Goal: Task Accomplishment & Management: Use online tool/utility

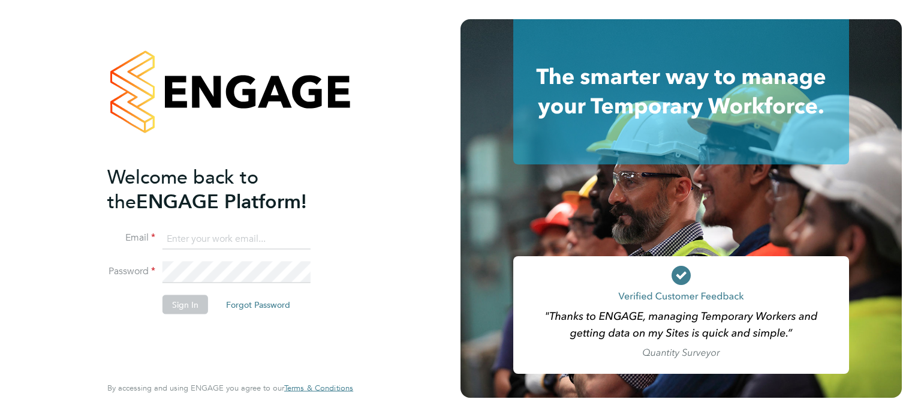
type input "amie.day@morganhunt.com"
click at [185, 300] on button "Sign In" at bounding box center [185, 303] width 46 height 19
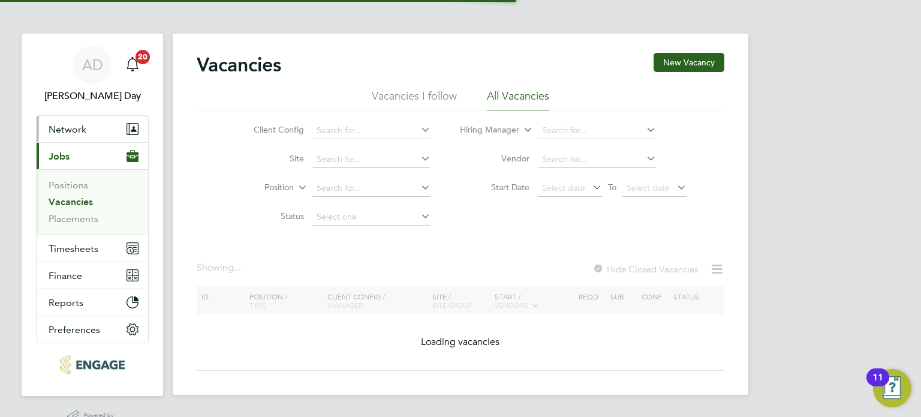
click at [61, 128] on span "Network" at bounding box center [68, 128] width 38 height 11
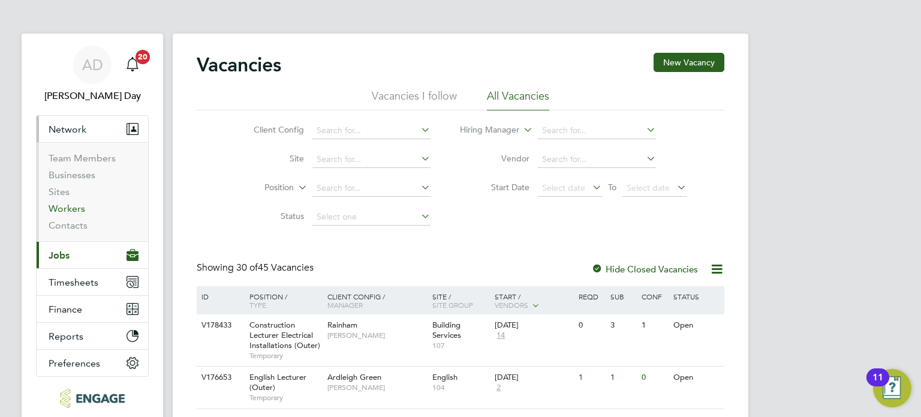
click at [70, 207] on link "Workers" at bounding box center [67, 208] width 37 height 11
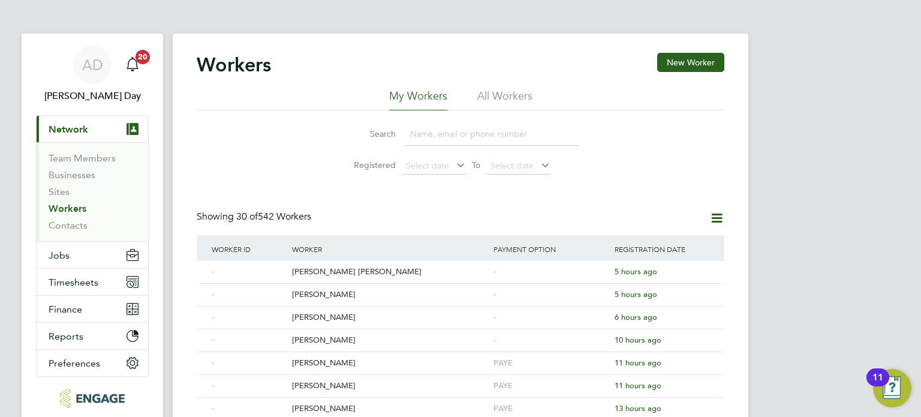
click at [448, 137] on input at bounding box center [491, 133] width 175 height 23
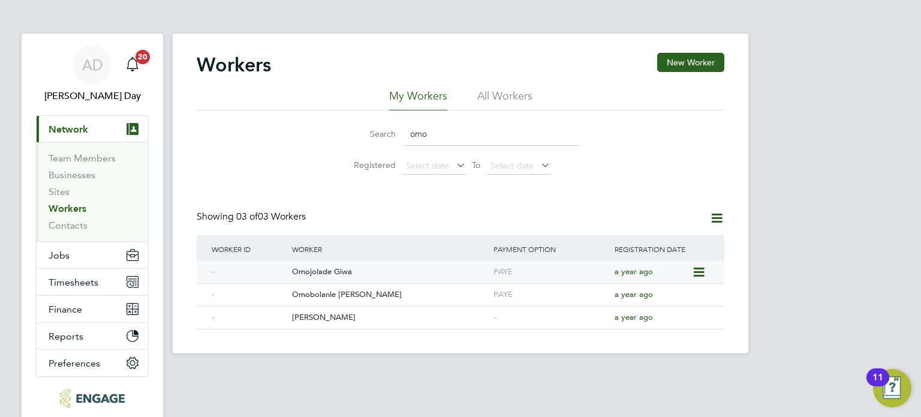
type input "omo"
click at [397, 266] on div "Omojolade Giwa" at bounding box center [389, 272] width 201 height 22
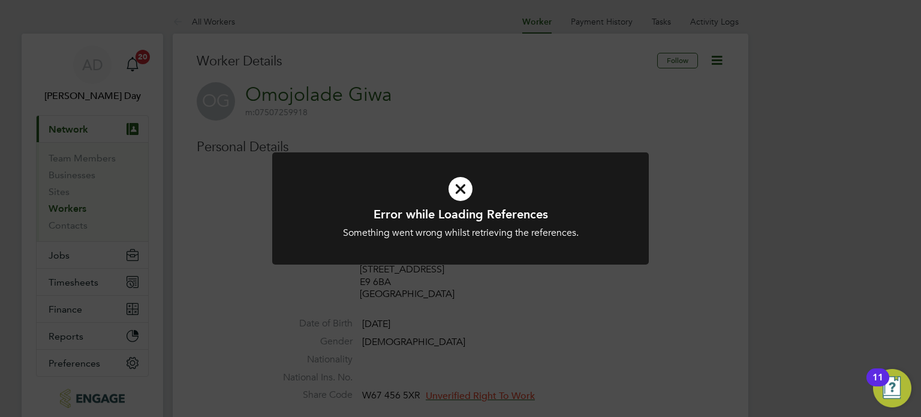
click at [578, 138] on div "Error while Loading References Something went wrong whilst retrieving the refer…" at bounding box center [460, 208] width 921 height 417
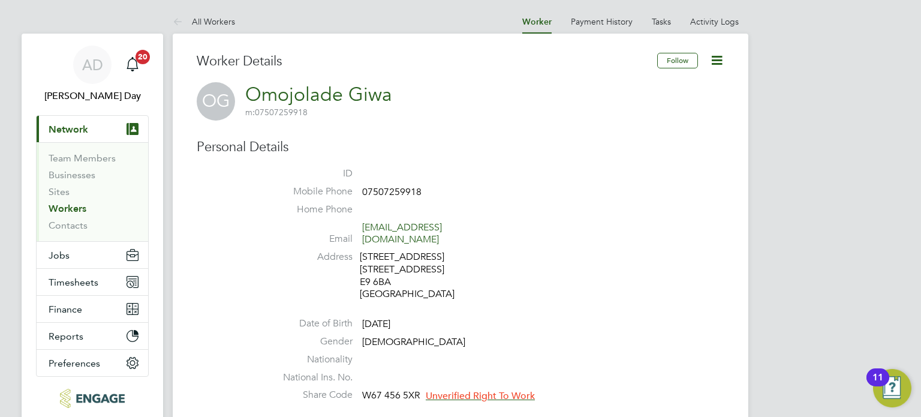
click at [711, 57] on icon at bounding box center [716, 60] width 15 height 15
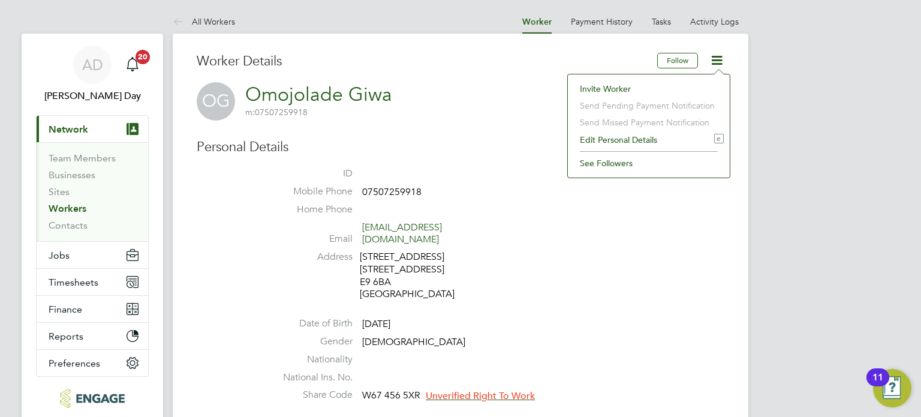
click at [608, 88] on li "Invite Worker" at bounding box center [649, 88] width 150 height 17
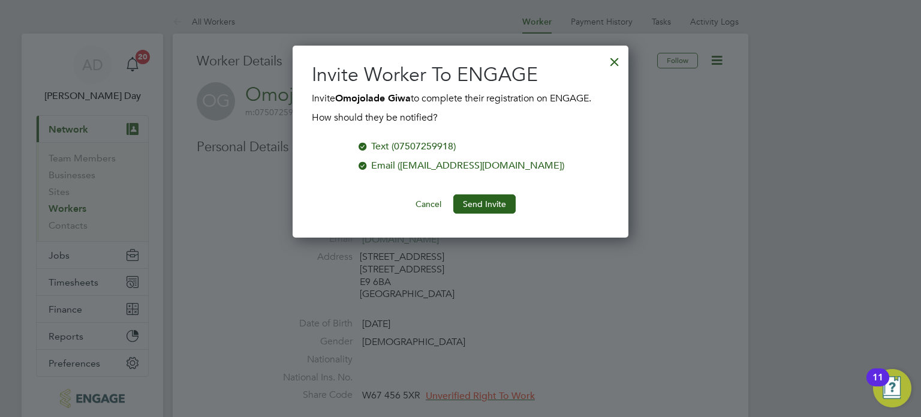
scroll to position [192, 336]
click at [484, 199] on button "Send Invite" at bounding box center [484, 203] width 62 height 19
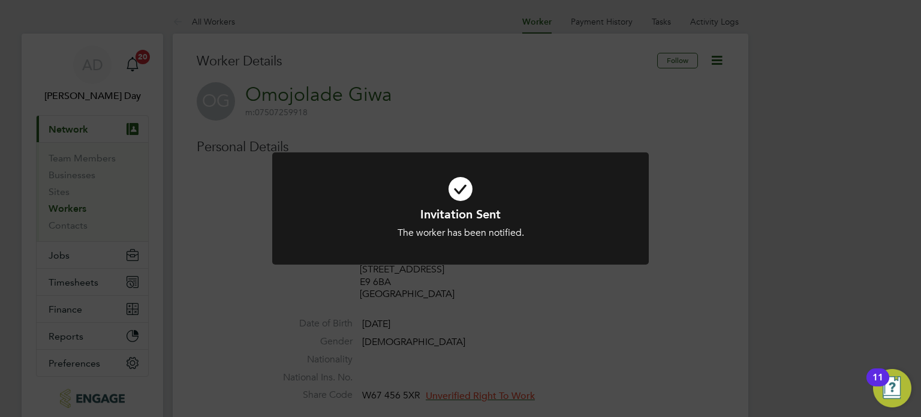
click at [654, 192] on div "Invitation Sent The worker has been notified. Cancel Okay" at bounding box center [460, 208] width 921 height 417
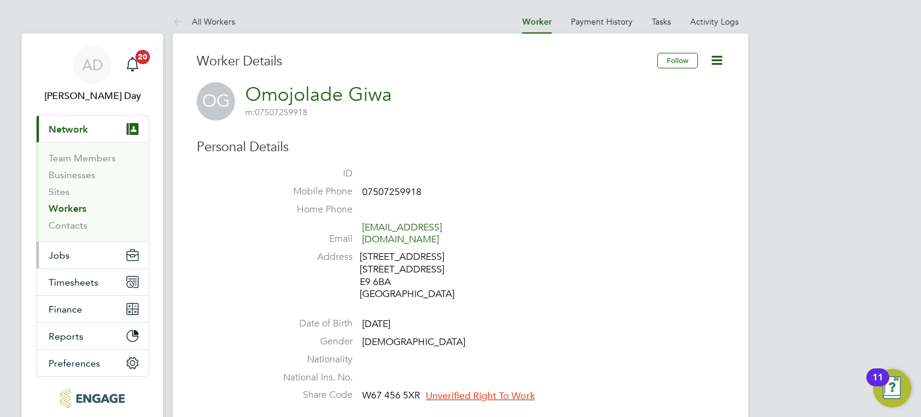
click at [59, 251] on span "Jobs" at bounding box center [59, 254] width 21 height 11
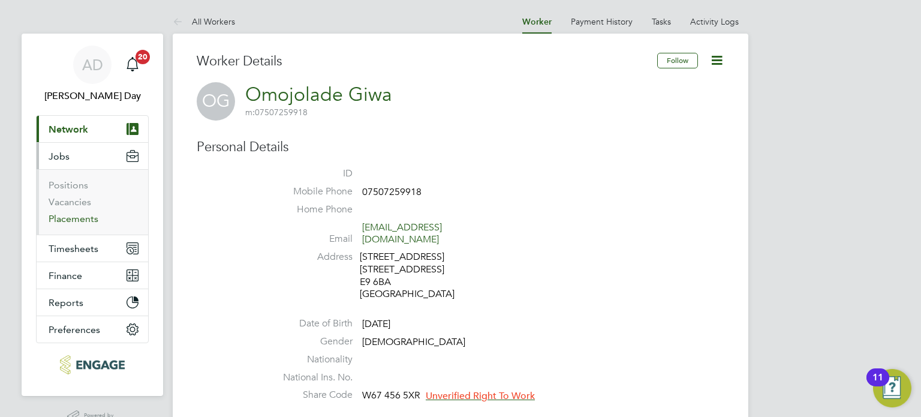
click at [79, 218] on link "Placements" at bounding box center [74, 218] width 50 height 11
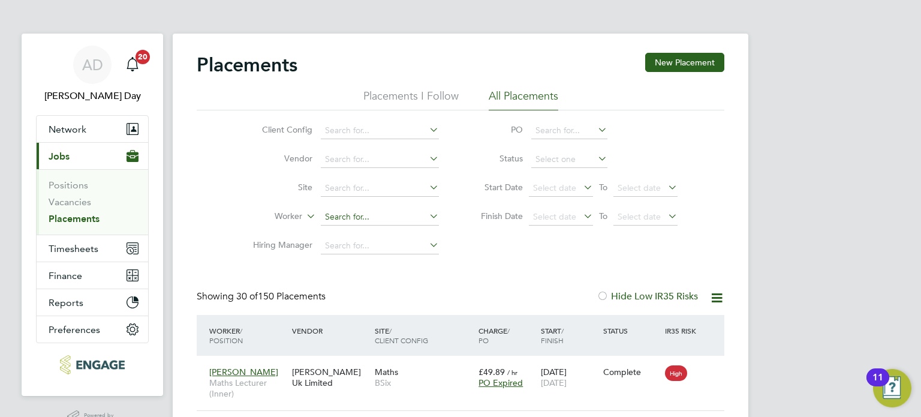
click at [352, 209] on input at bounding box center [380, 217] width 118 height 17
click at [366, 225] on li "Omo jolade Giwa" at bounding box center [380, 233] width 119 height 16
type input "Omojolade Giwa"
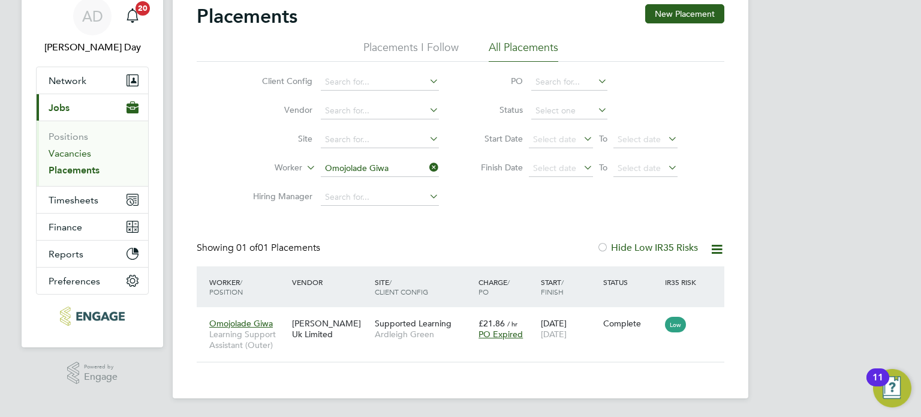
click at [65, 148] on link "Vacancies" at bounding box center [70, 152] width 43 height 11
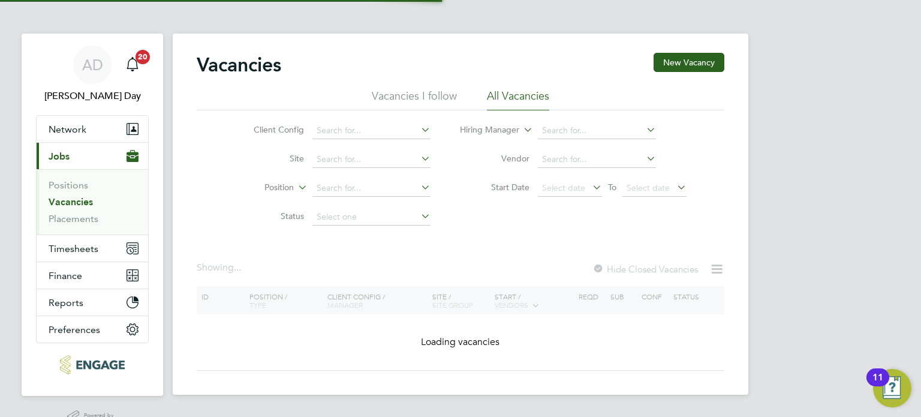
click at [70, 202] on link "Vacancies" at bounding box center [71, 201] width 44 height 11
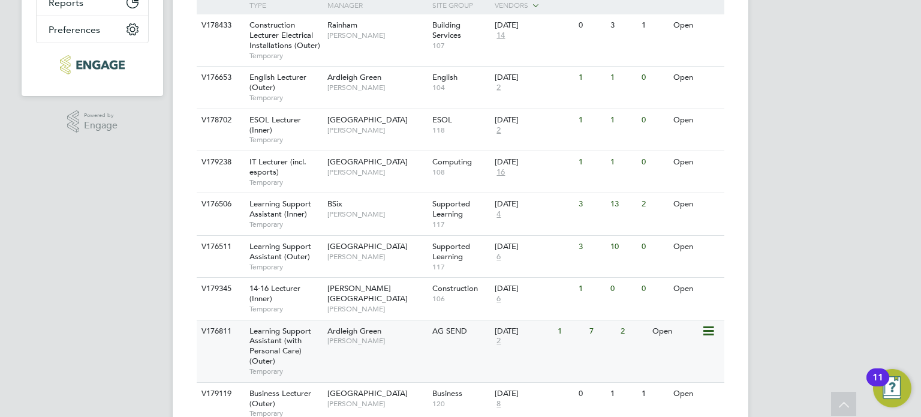
click at [406, 344] on span "Karen Marcelline" at bounding box center [376, 341] width 99 height 10
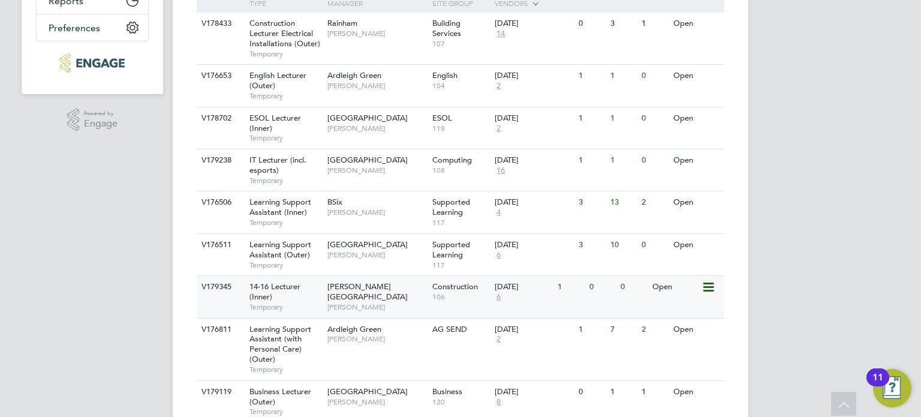
scroll to position [360, 0]
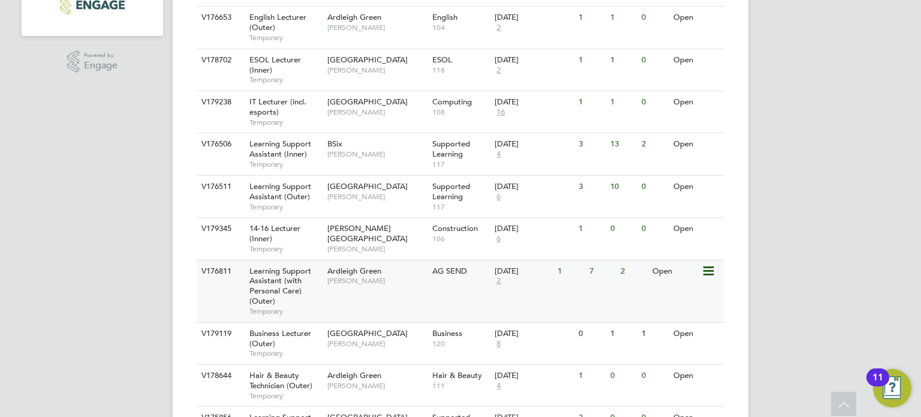
click at [389, 280] on span "Karen Marcelline" at bounding box center [376, 281] width 99 height 10
click at [397, 285] on div "Ardleigh Green Karen Marcelline" at bounding box center [376, 275] width 105 height 31
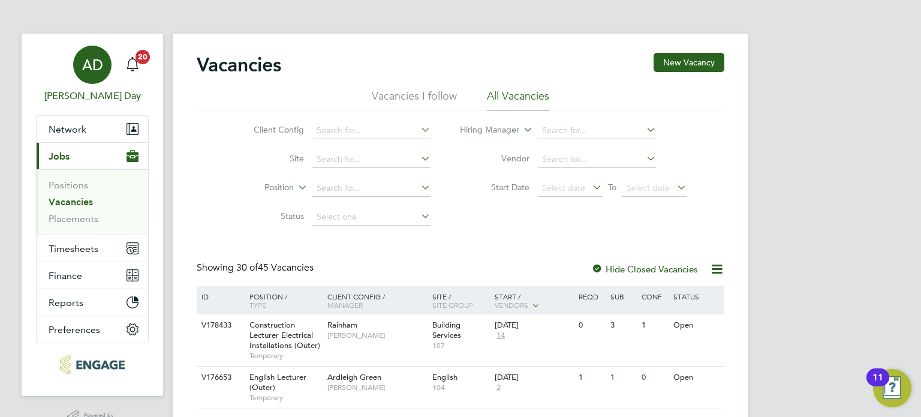
click at [101, 70] on span "AD" at bounding box center [92, 65] width 21 height 16
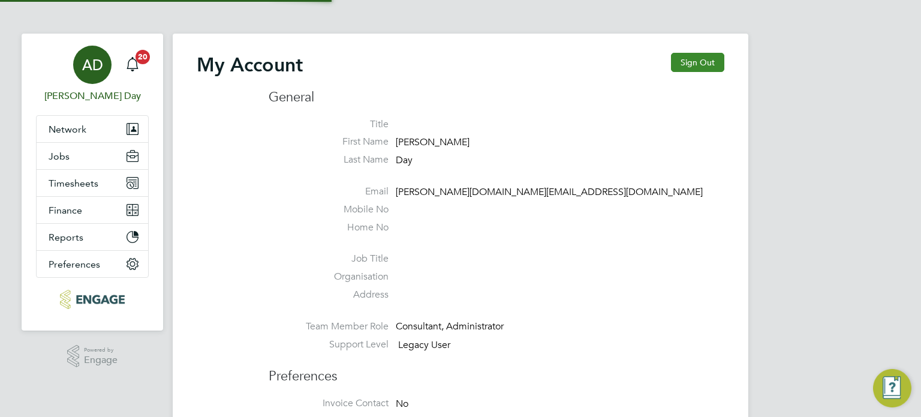
type input "amie.day@morganhunt.com"
click at [690, 61] on button "Sign Out" at bounding box center [697, 62] width 53 height 19
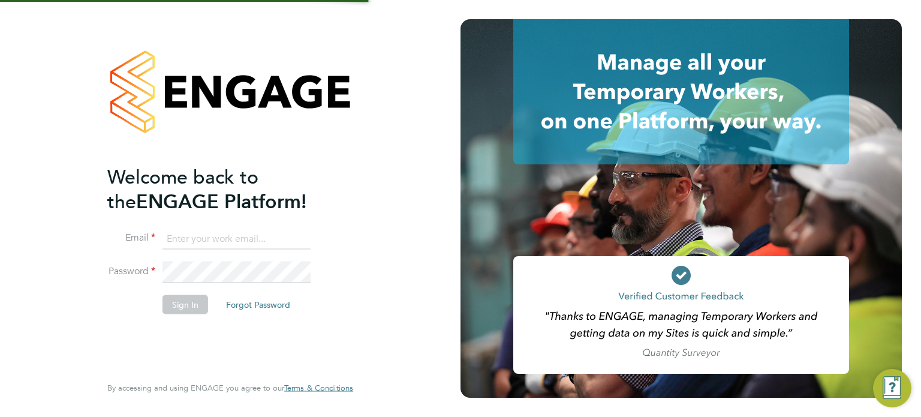
type input "amie.day@morganhunt.com"
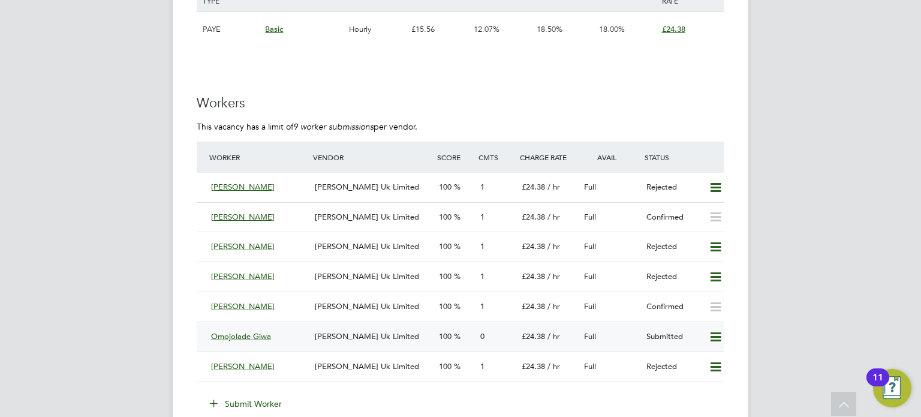
click at [714, 338] on icon at bounding box center [715, 337] width 15 height 10
click at [511, 218] on div "1" at bounding box center [495, 217] width 41 height 20
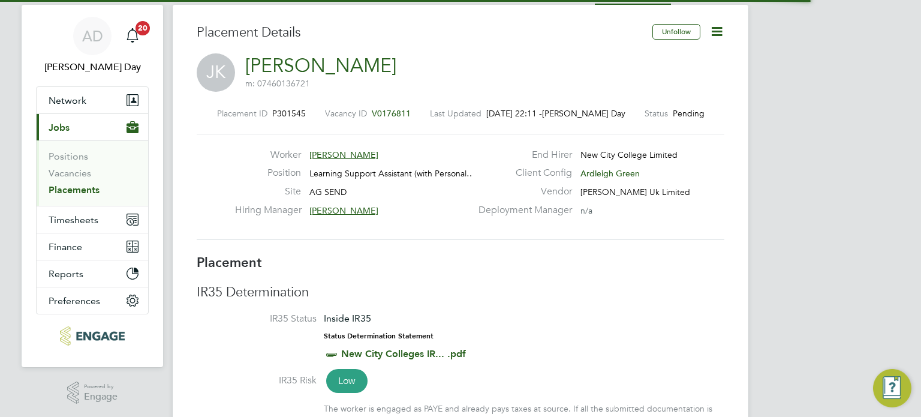
scroll to position [6, 5]
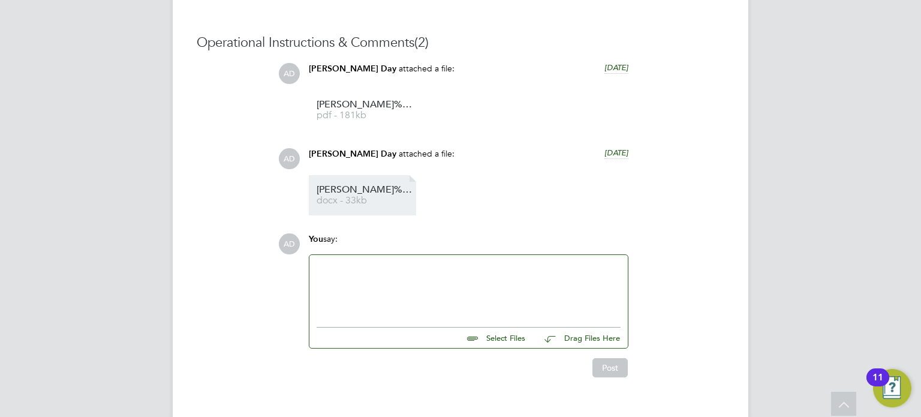
click at [382, 188] on span "Jane%20Kamau%20vetting" at bounding box center [364, 189] width 96 height 9
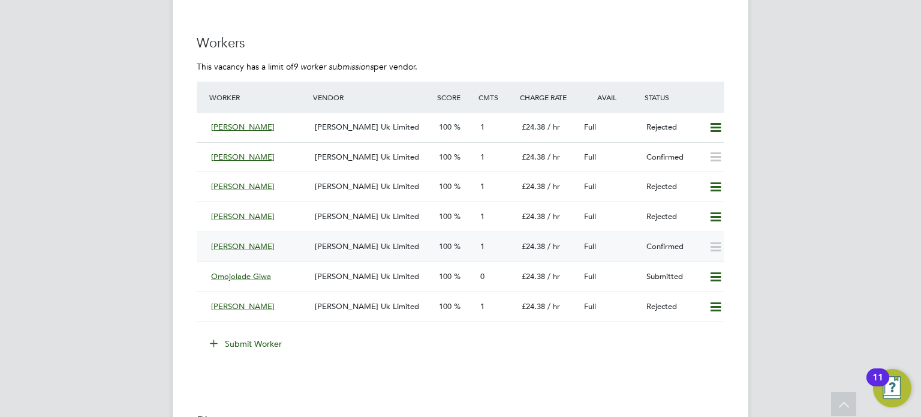
click at [285, 251] on div "[PERSON_NAME]" at bounding box center [258, 247] width 104 height 20
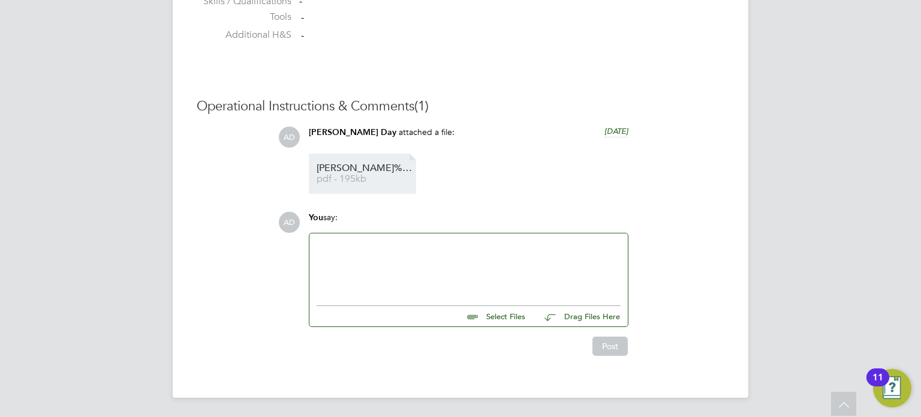
click at [371, 177] on span "pdf - 195kb" at bounding box center [364, 178] width 96 height 9
click at [499, 315] on input "file" at bounding box center [531, 314] width 180 height 17
type input "C:\fakepath\Nicholas Perera Vetting form.docx"
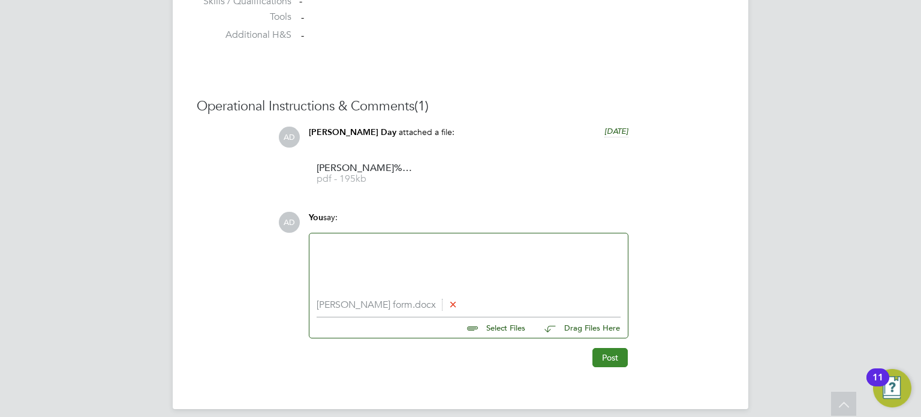
click at [613, 358] on button "Post" at bounding box center [609, 357] width 35 height 19
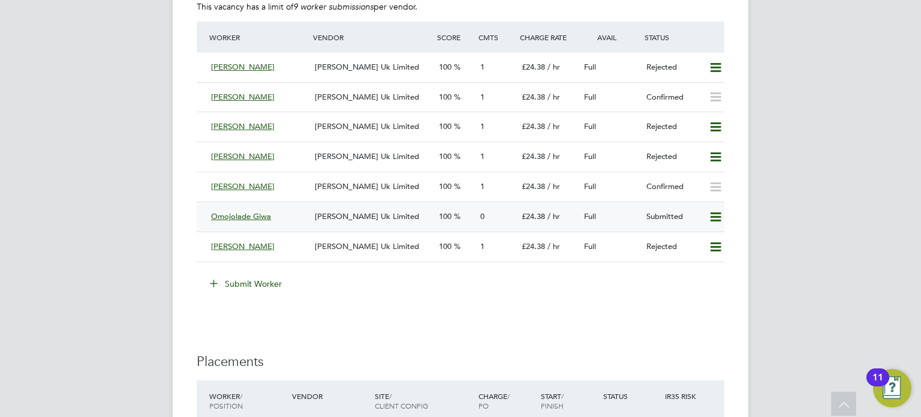
click at [508, 213] on div "0" at bounding box center [495, 217] width 41 height 20
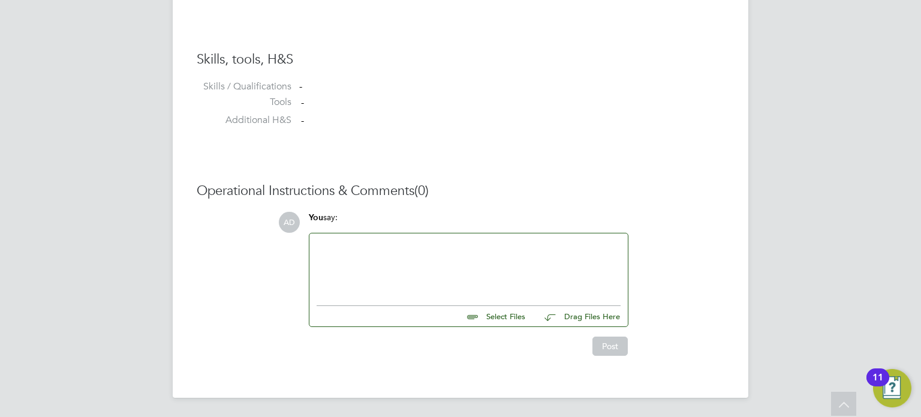
click at [491, 315] on input "file" at bounding box center [531, 314] width 180 height 17
type input "C:\fakepath\Omojolade Giwa Vetting Form.docx"
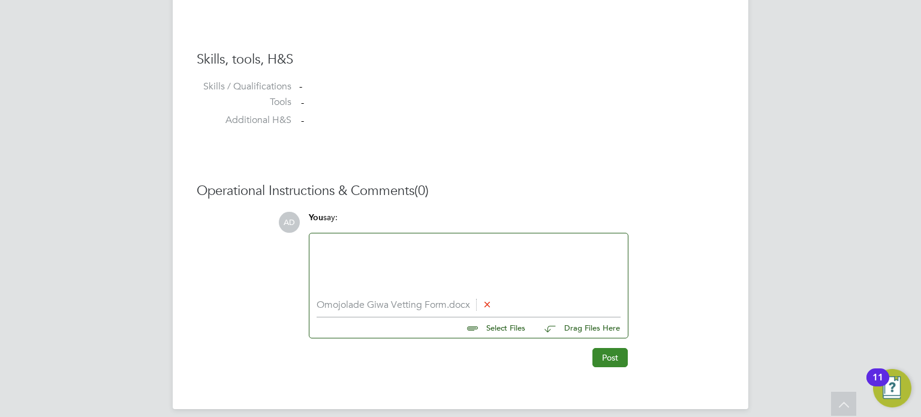
click at [605, 358] on button "Post" at bounding box center [609, 357] width 35 height 19
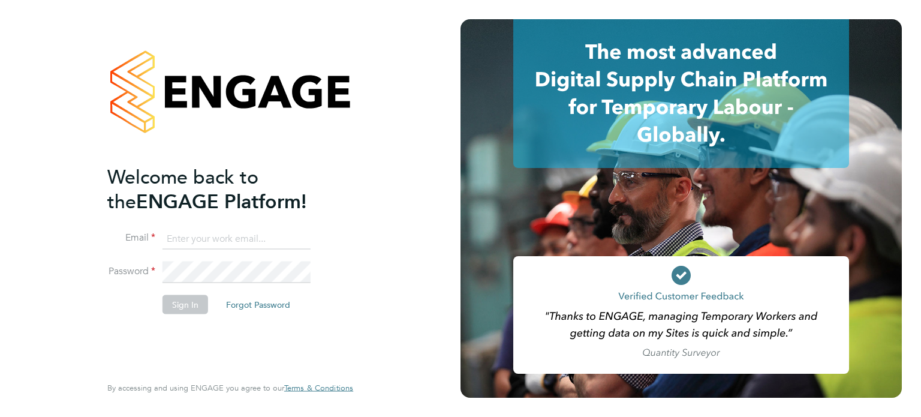
type input "[PERSON_NAME][DOMAIN_NAME][EMAIL_ADDRESS][DOMAIN_NAME]"
click at [189, 303] on button "Sign In" at bounding box center [185, 303] width 46 height 19
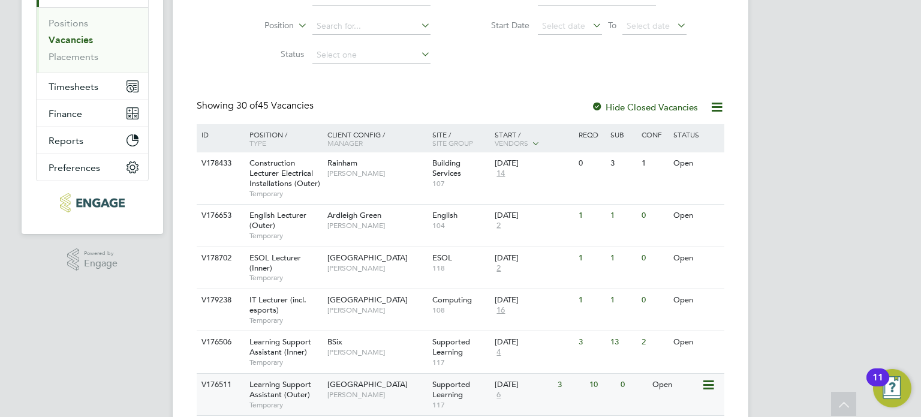
scroll to position [300, 0]
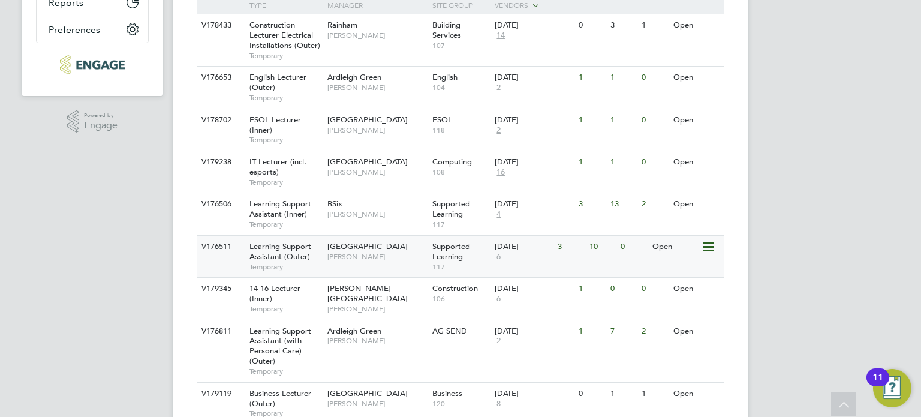
click at [406, 258] on span "[PERSON_NAME]" at bounding box center [376, 257] width 99 height 10
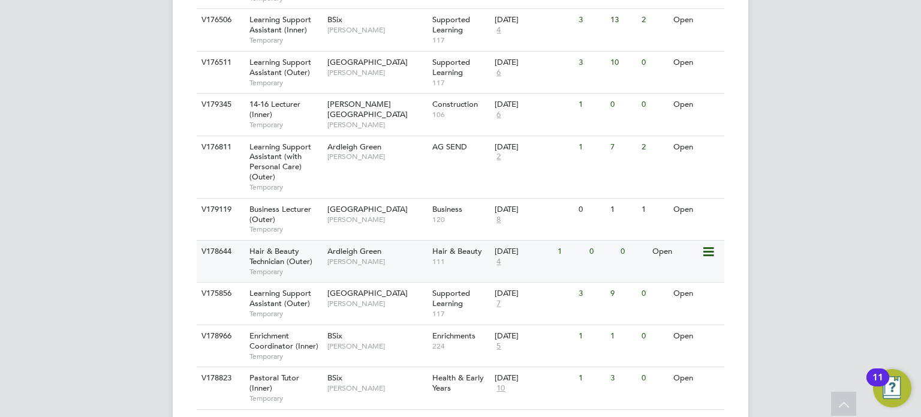
scroll to position [420, 0]
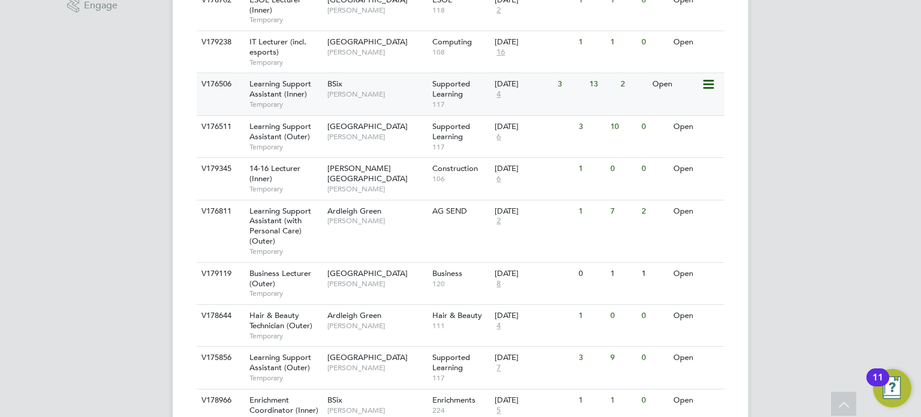
click at [470, 99] on span "117" at bounding box center [460, 104] width 57 height 10
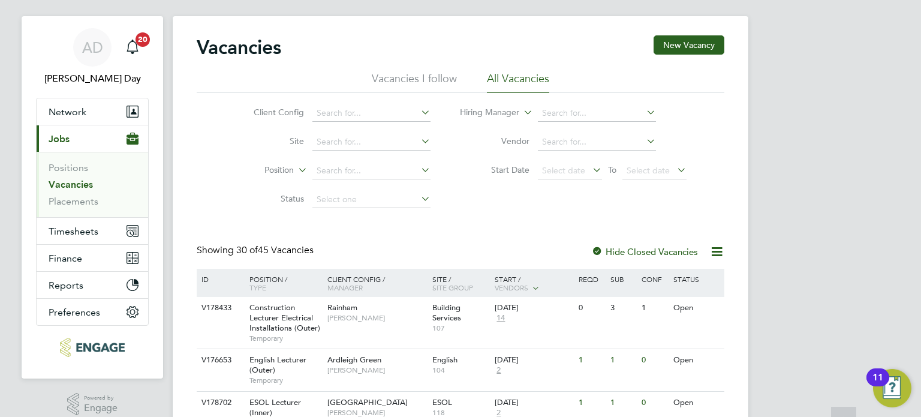
scroll to position [0, 0]
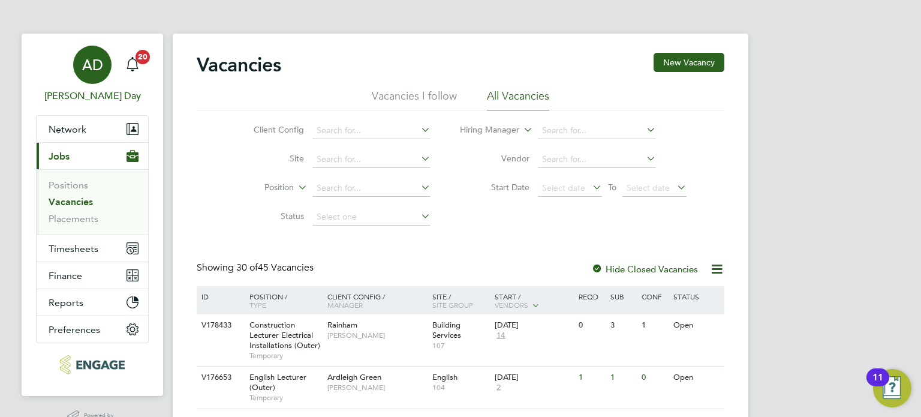
click at [101, 68] on span "AD" at bounding box center [92, 65] width 21 height 16
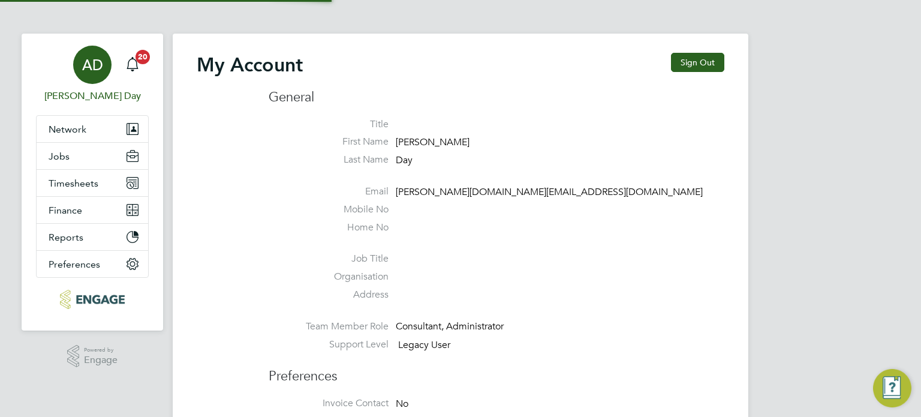
type input "amie.day@morganhunt.com"
click at [704, 55] on button "Sign Out" at bounding box center [697, 62] width 53 height 19
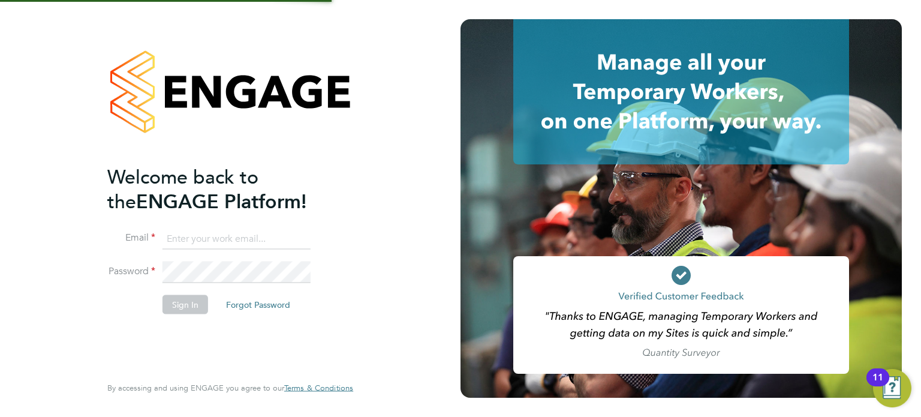
type input "amie.day@morganhunt.com"
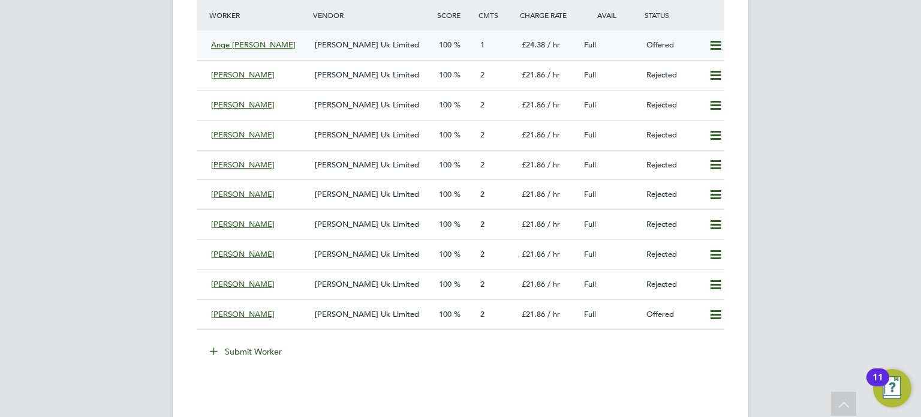
click at [714, 47] on icon at bounding box center [715, 46] width 15 height 10
click at [700, 68] on li "Confirm" at bounding box center [698, 70] width 46 height 17
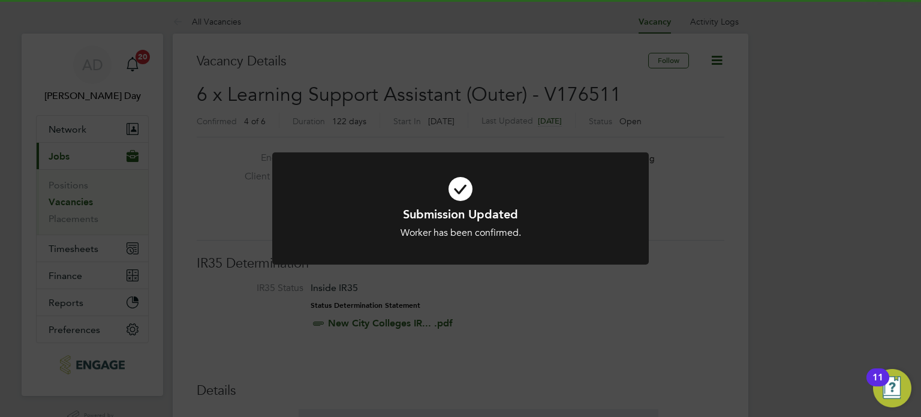
click at [666, 208] on div "Submission Updated Worker has been confirmed. Cancel Okay" at bounding box center [460, 208] width 921 height 417
